Goal: Subscribe to service/newsletter

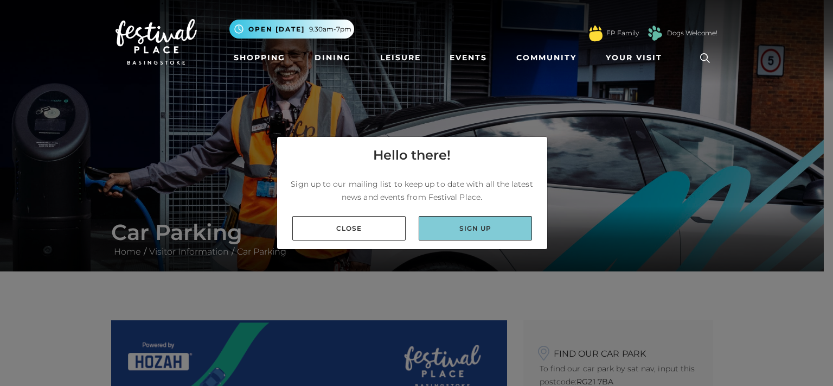
click at [429, 227] on link "Sign up" at bounding box center [475, 228] width 113 height 24
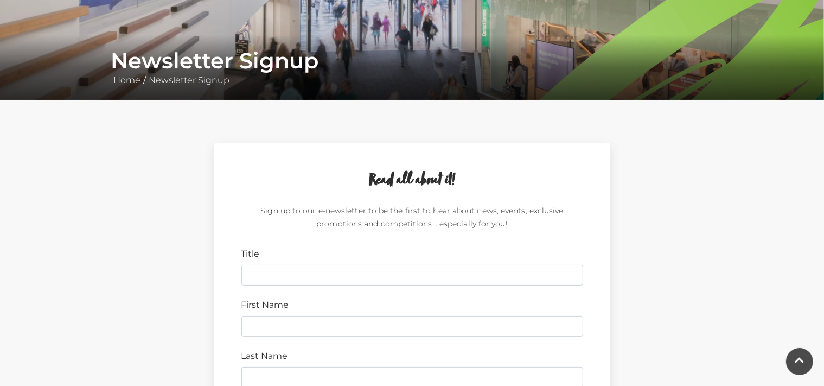
scroll to position [286, 0]
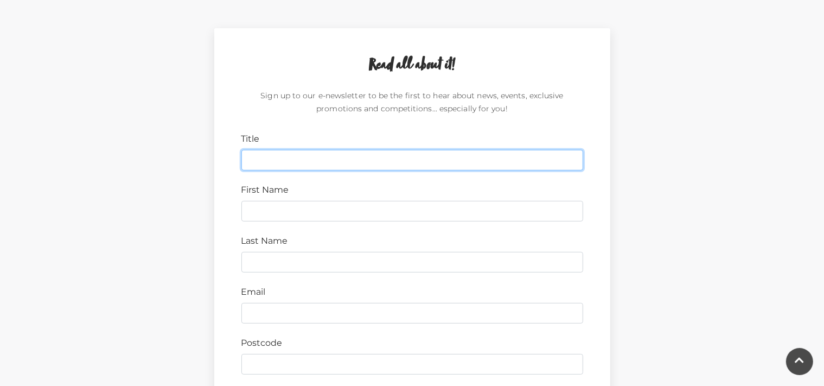
click at [295, 161] on input "Title" at bounding box center [412, 160] width 342 height 21
type input "Ms"
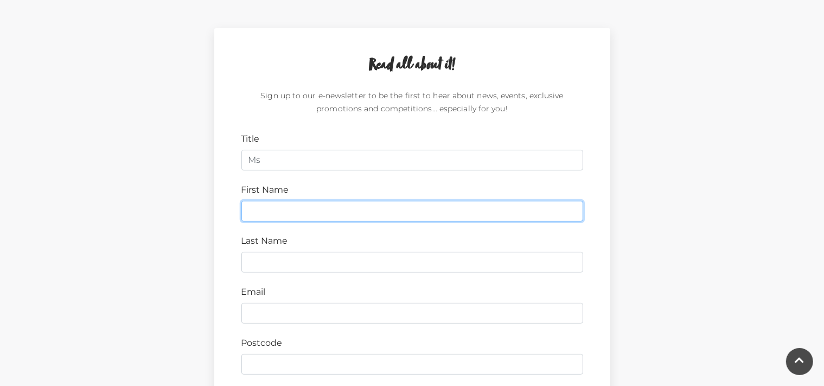
click at [299, 212] on input "First Name" at bounding box center [412, 211] width 342 height 21
type input "[PERSON_NAME]"
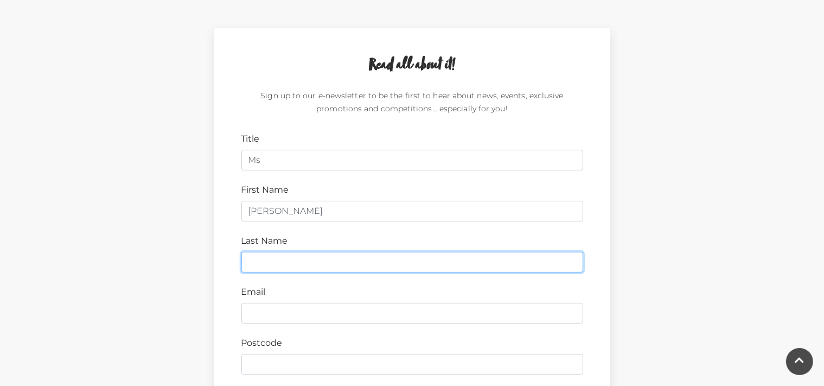
click at [296, 264] on input "Last Name" at bounding box center [412, 262] width 342 height 21
type input "[PERSON_NAME]"
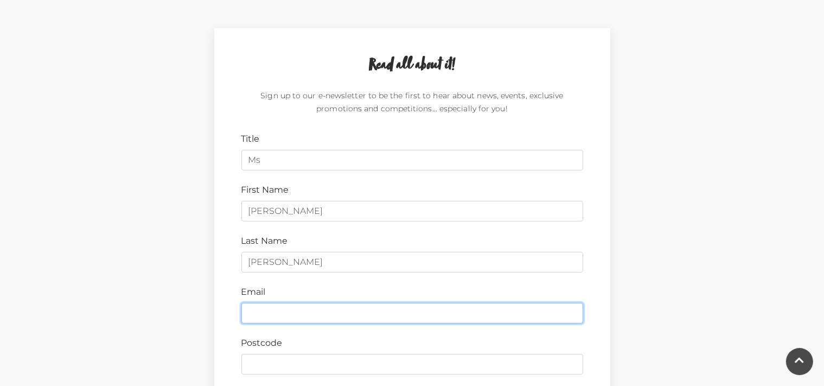
click at [298, 315] on input "Email" at bounding box center [412, 313] width 342 height 21
type input "[EMAIL_ADDRESS][DOMAIN_NAME]"
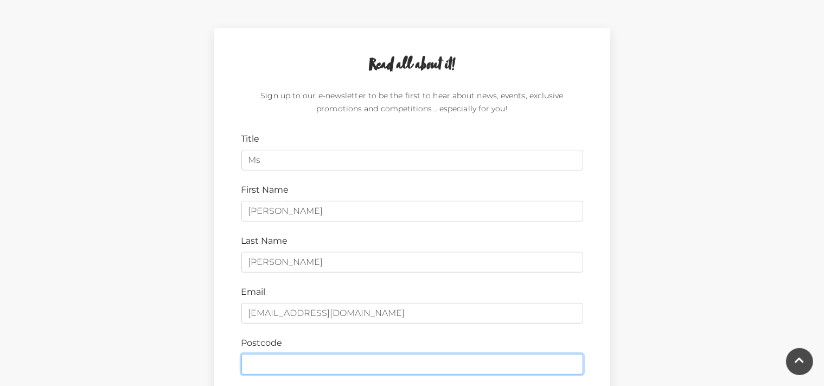
click at [298, 358] on input "Postcode" at bounding box center [412, 364] width 342 height 21
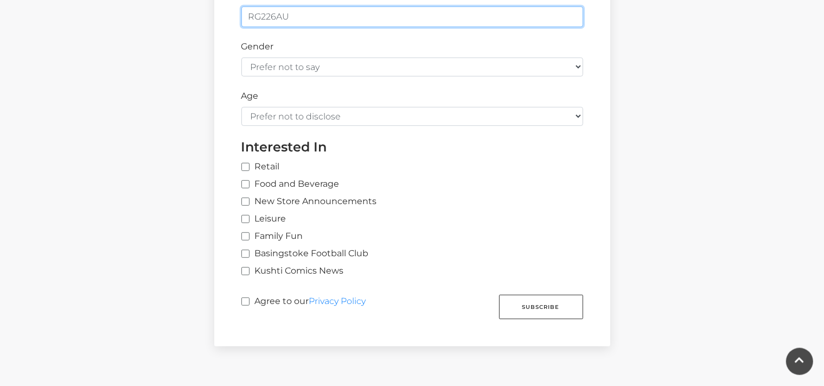
scroll to position [687, 0]
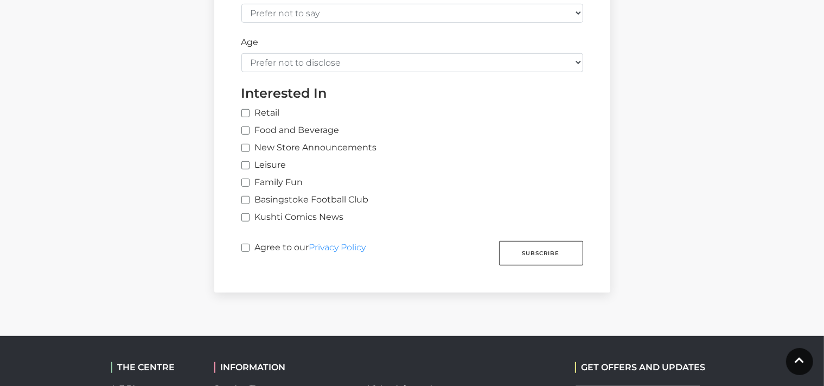
type input "RG226AU"
click at [246, 145] on input "New Store Announcements" at bounding box center [244, 148] width 7 height 7
checkbox input "true"
click at [247, 162] on input "Leisure" at bounding box center [244, 165] width 7 height 7
checkbox input "true"
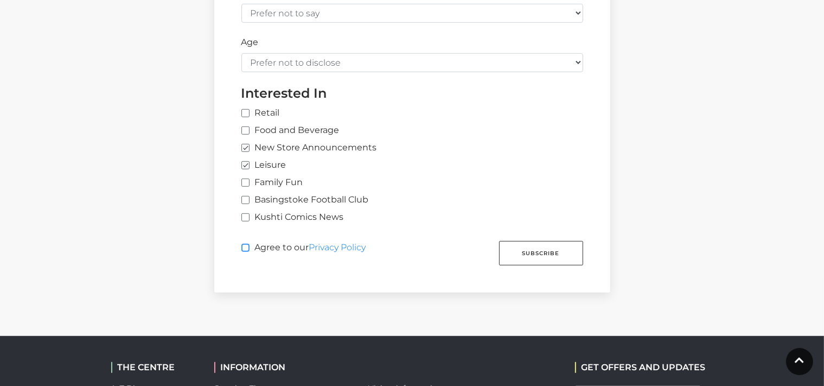
click at [245, 246] on input "Agree to our Privacy Policy" at bounding box center [244, 248] width 7 height 7
checkbox input "true"
click at [531, 251] on button "Subscribe" at bounding box center [541, 253] width 84 height 24
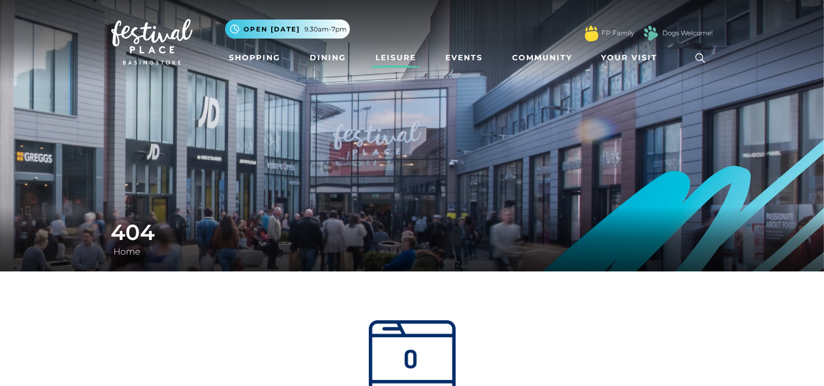
click at [382, 60] on link "Leisure" at bounding box center [395, 58] width 49 height 20
